Goal: Task Accomplishment & Management: Manage account settings

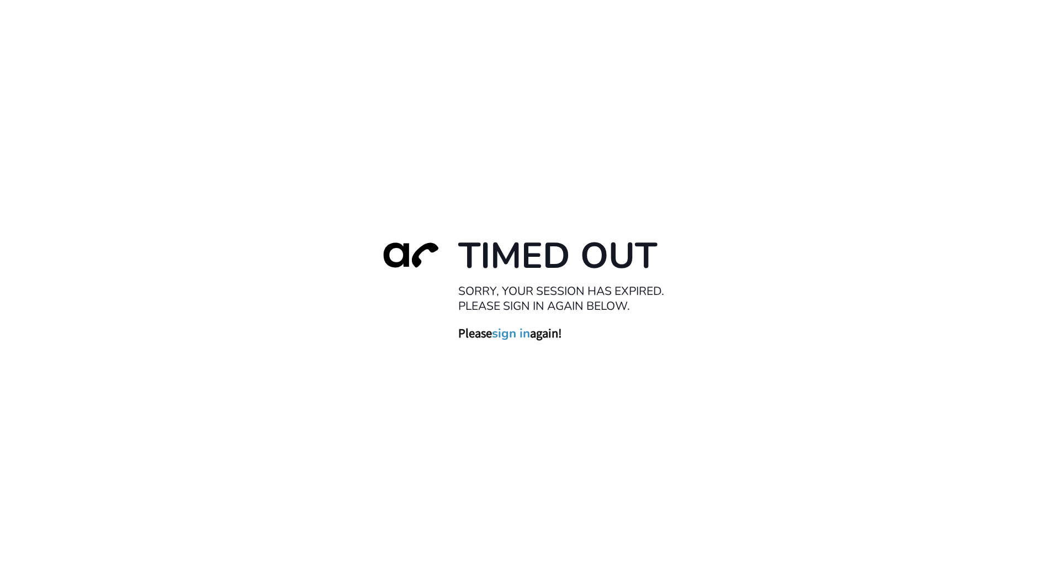
click at [519, 336] on link "sign in" at bounding box center [511, 333] width 38 height 15
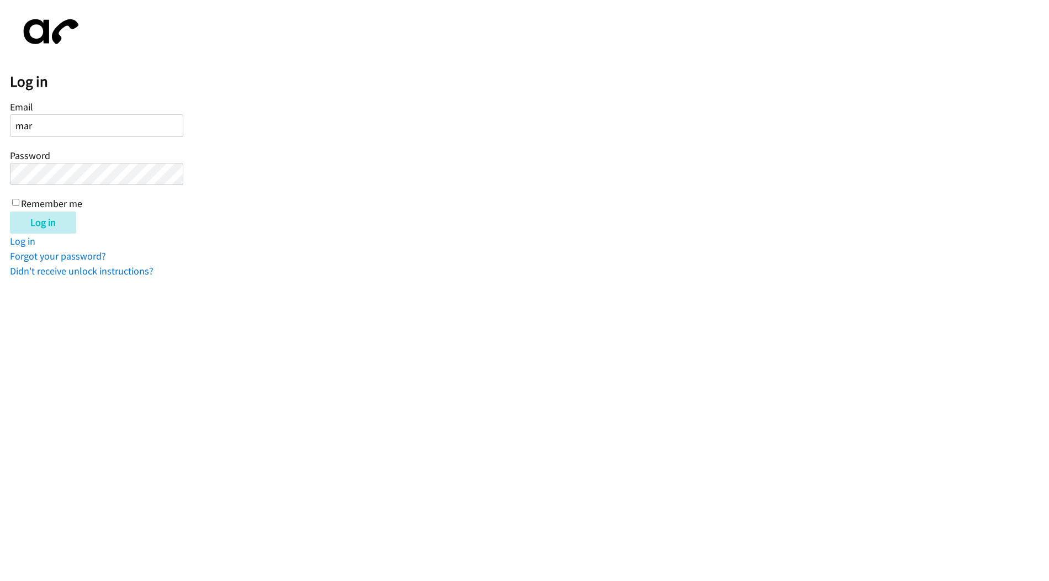
type input "marie@newfoundrentals.com"
click at [103, 161] on div "Email marie@newfoundrentals.com Password Remember me" at bounding box center [96, 154] width 173 height 113
click at [10, 211] on input "Log in" at bounding box center [43, 222] width 66 height 22
